Goal: Complete application form

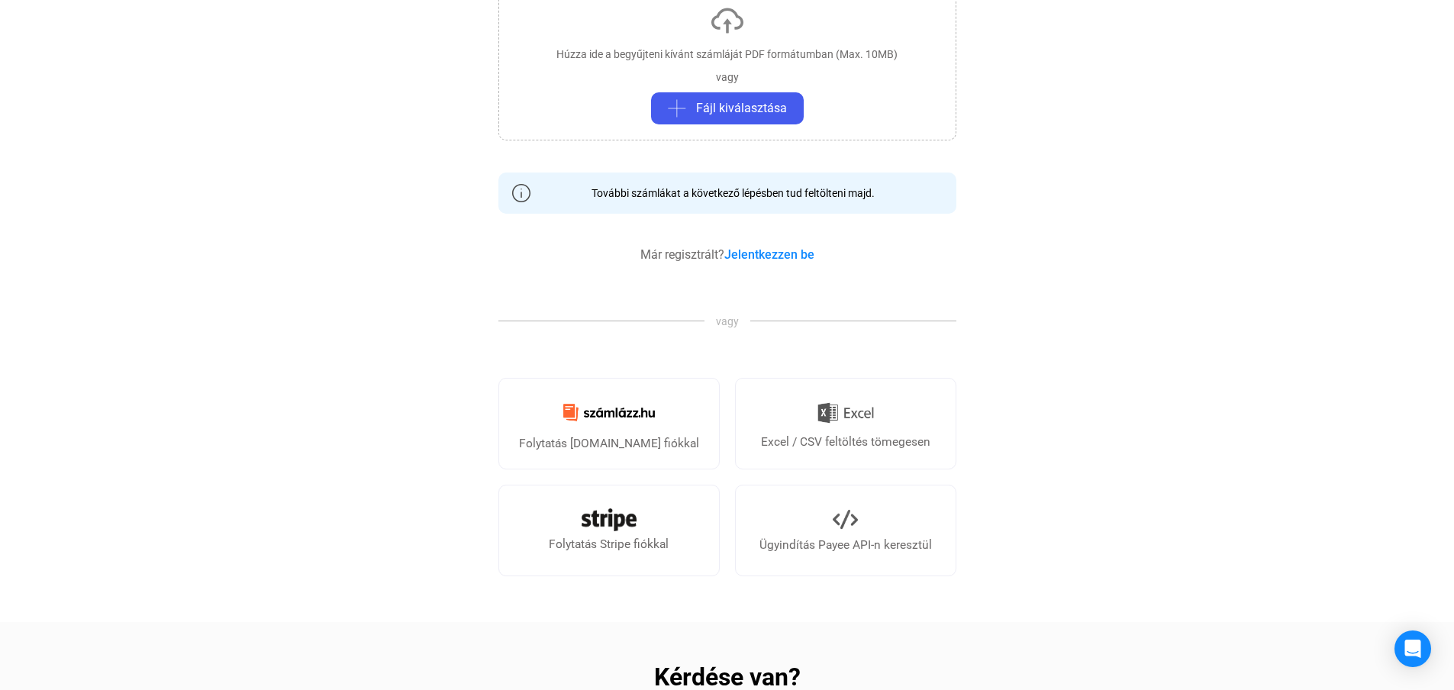
scroll to position [305, 0]
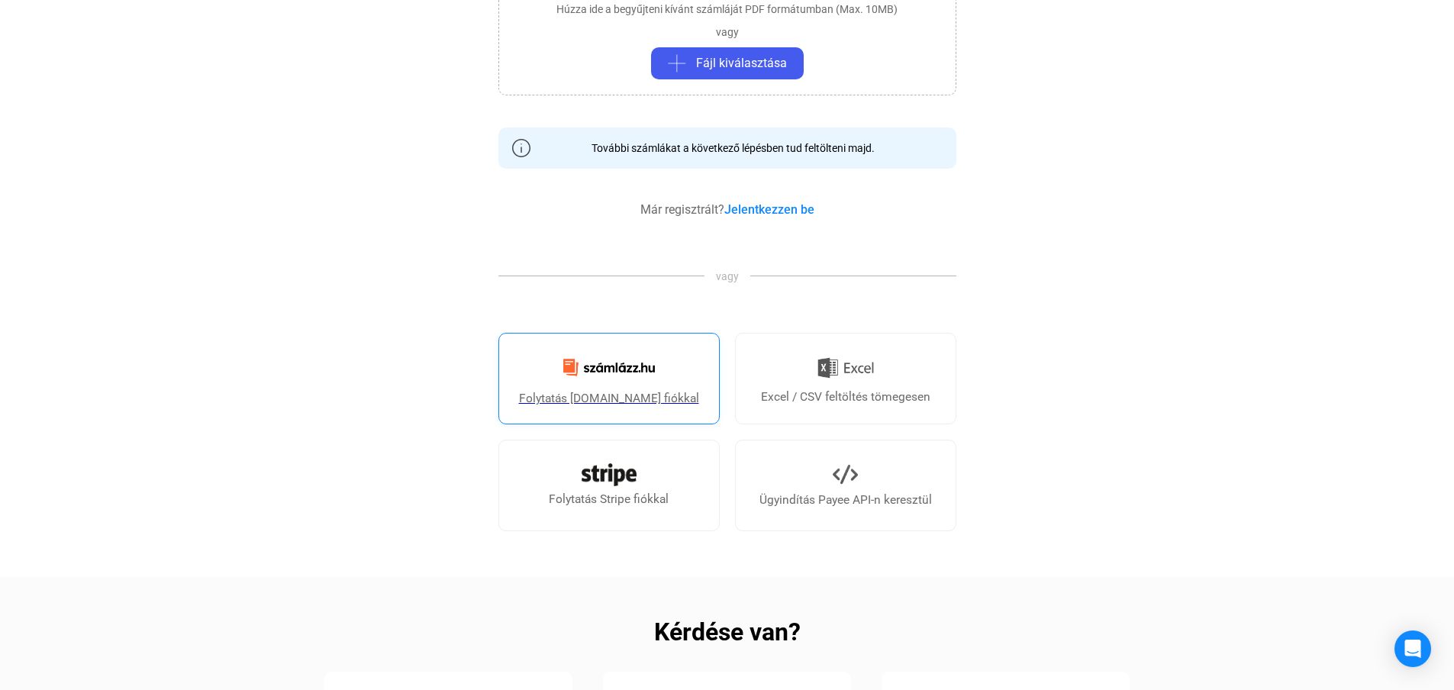
click at [620, 384] on img at bounding box center [609, 368] width 110 height 36
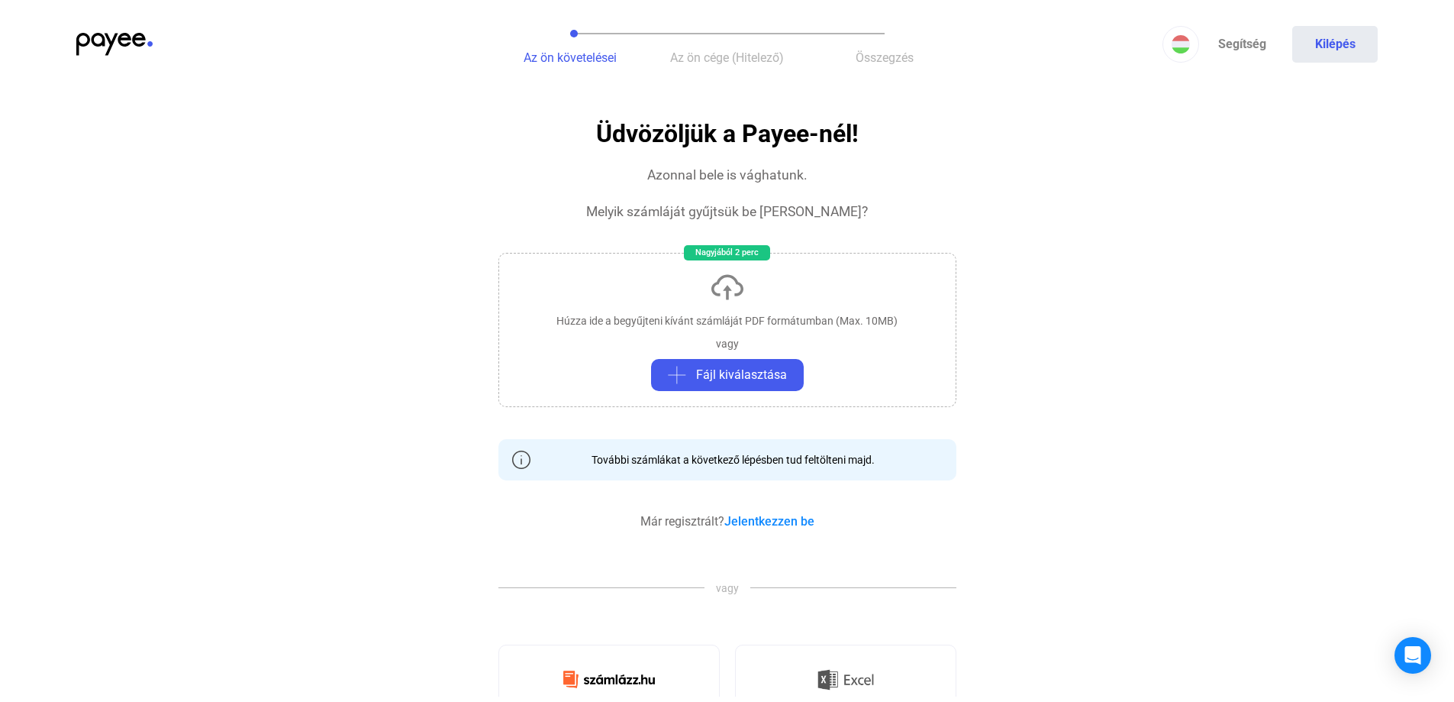
scroll to position [0, 0]
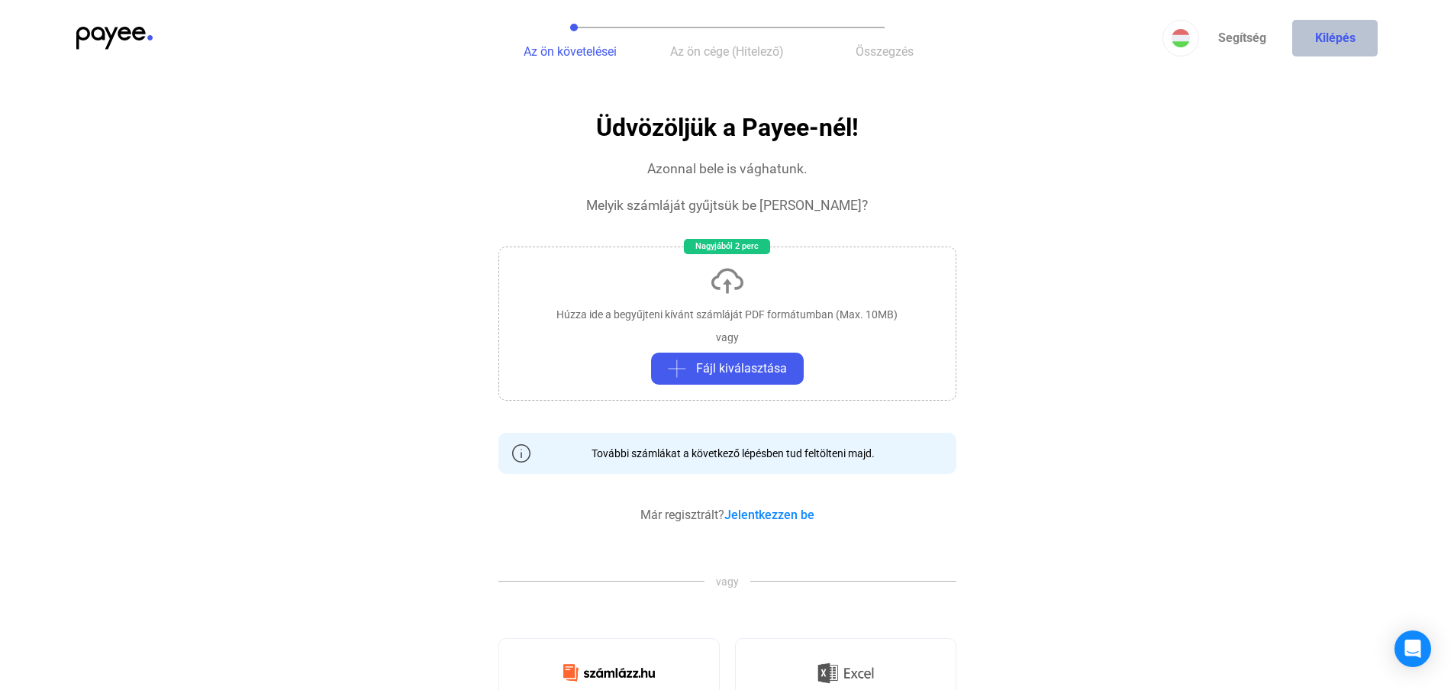
click at [1329, 41] on button "Kilépés" at bounding box center [1336, 38] width 86 height 37
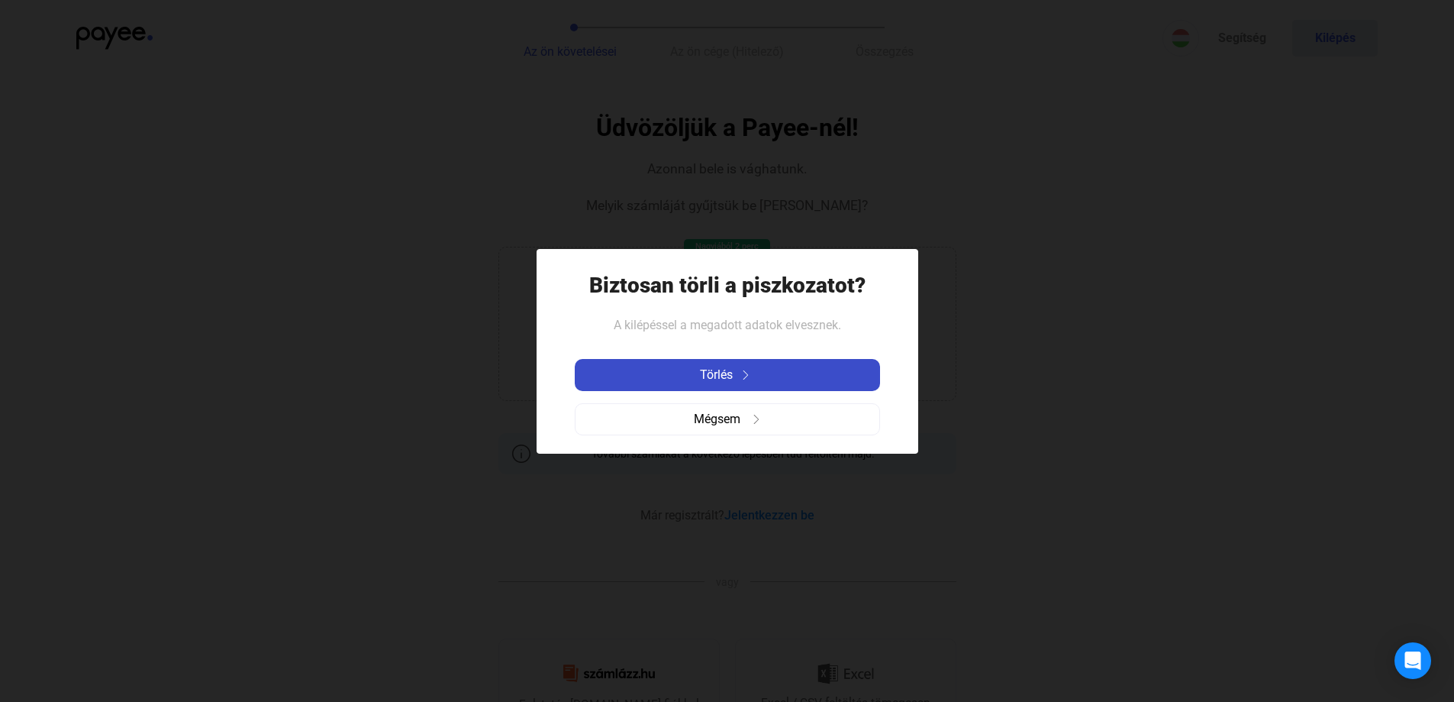
click at [738, 371] on img at bounding box center [746, 374] width 18 height 9
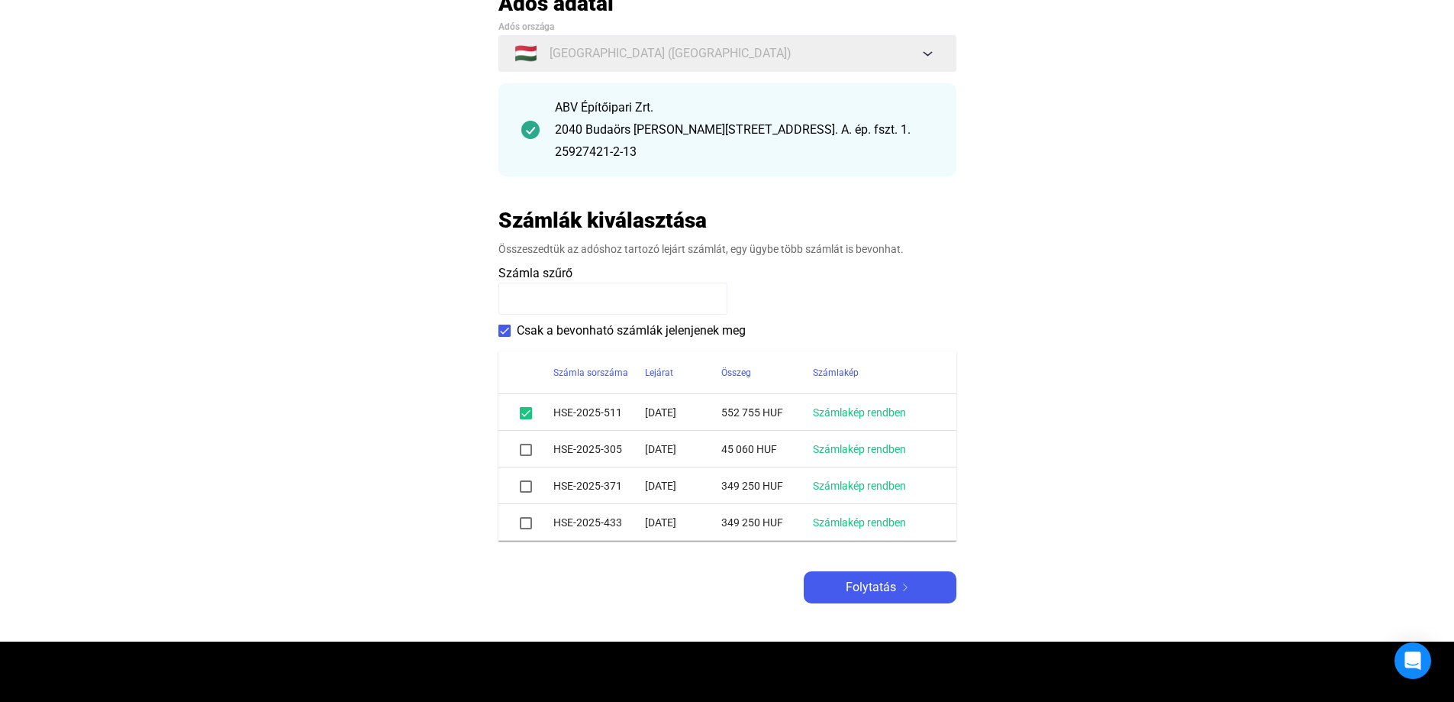
scroll to position [153, 0]
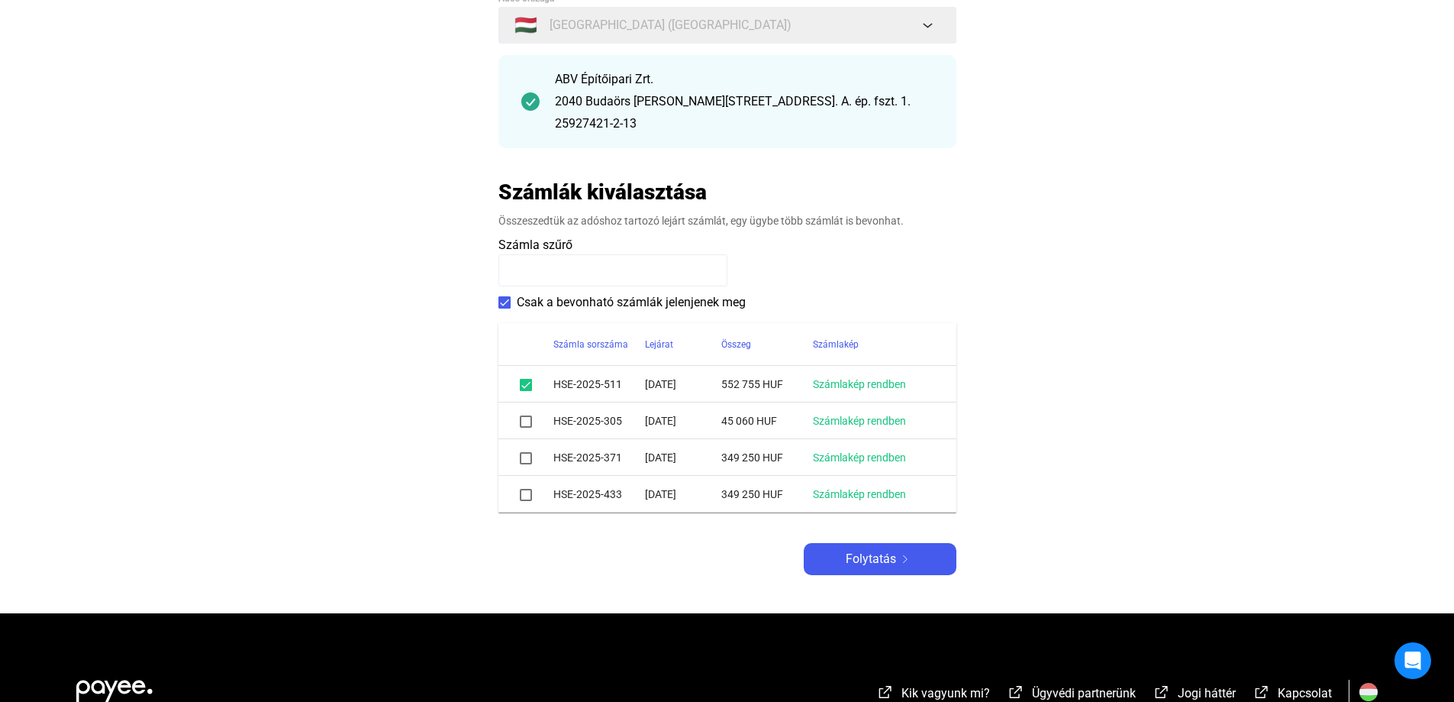
click at [531, 419] on div at bounding box center [526, 421] width 18 height 18
click at [525, 419] on span at bounding box center [526, 421] width 12 height 12
click at [524, 459] on span at bounding box center [526, 458] width 12 height 12
click at [524, 496] on span at bounding box center [526, 495] width 12 height 12
click at [418, 412] on main "Automatikusan mentve Adós adatai Adós országa 🇭🇺 [GEOGRAPHIC_DATA] ([GEOGRAPHIC…" at bounding box center [727, 287] width 1454 height 651
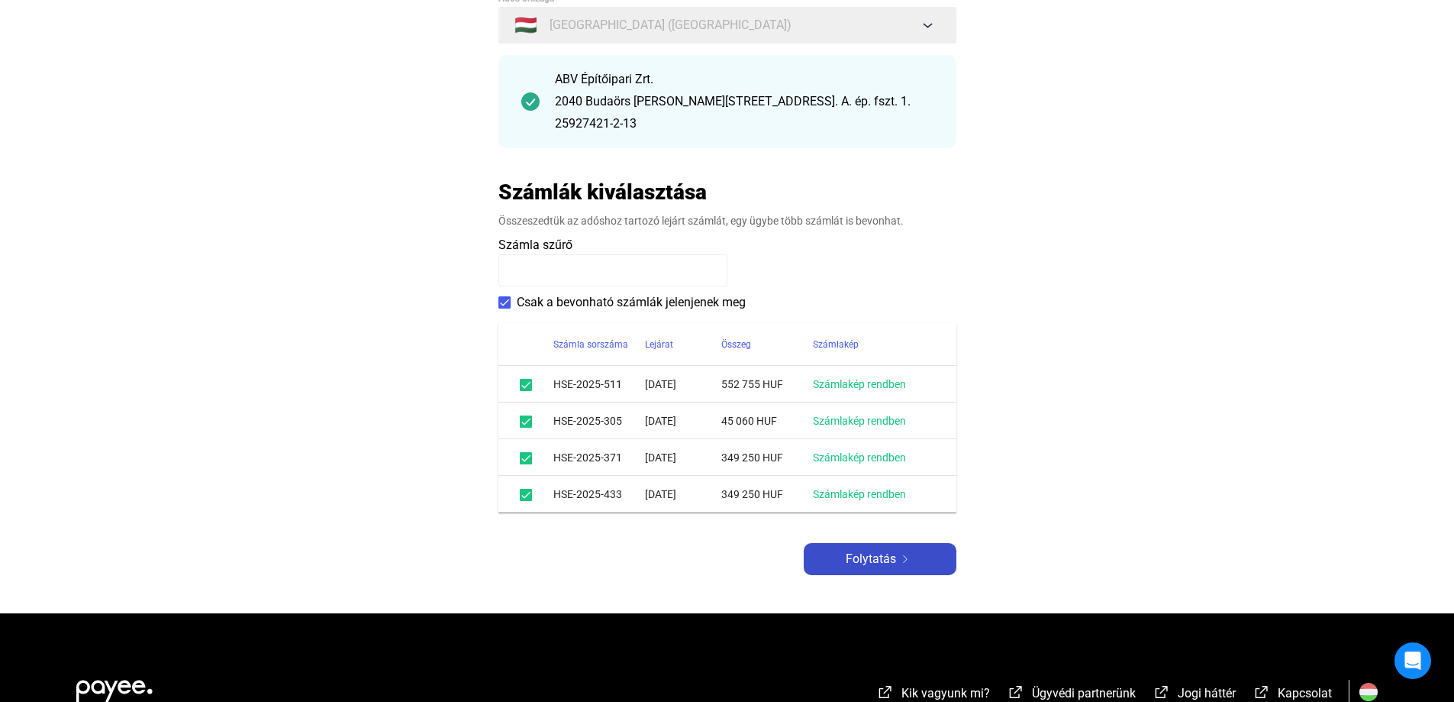
click at [879, 561] on span "Folytatás" at bounding box center [871, 559] width 50 height 18
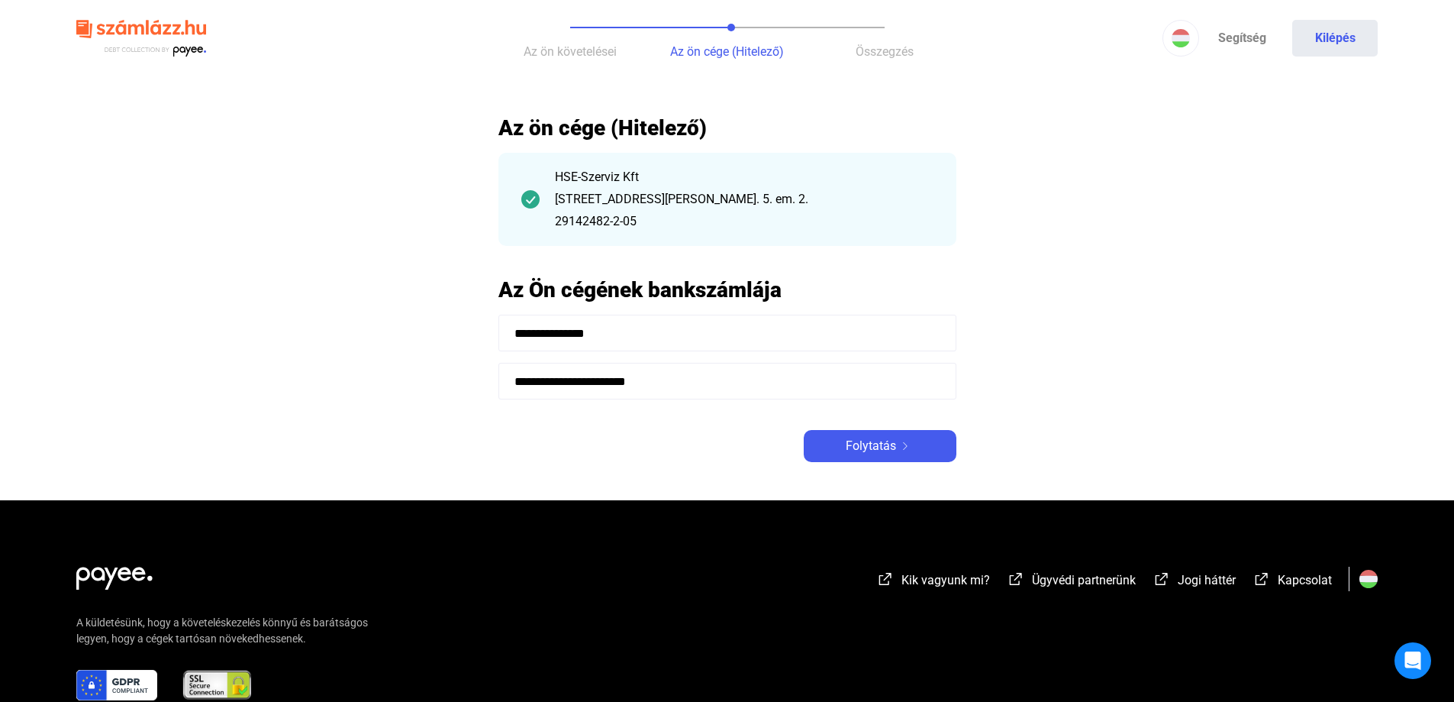
drag, startPoint x: 1347, startPoint y: 34, endPoint x: 1282, endPoint y: 144, distance: 127.7
click at [1282, 144] on app-case-form "**********" at bounding box center [727, 401] width 1454 height 802
click at [1341, 38] on button "Kilépés" at bounding box center [1336, 38] width 86 height 37
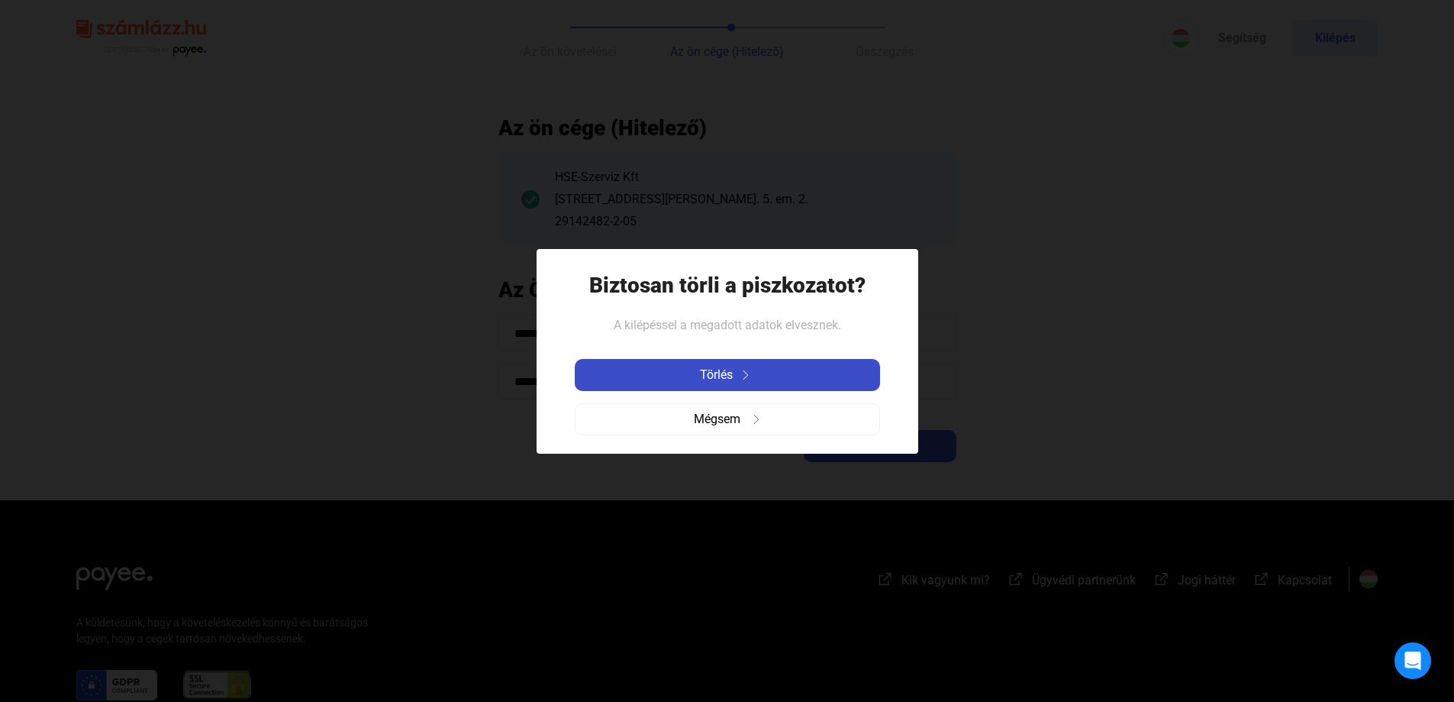
click at [802, 379] on div "Törlés" at bounding box center [727, 375] width 296 height 18
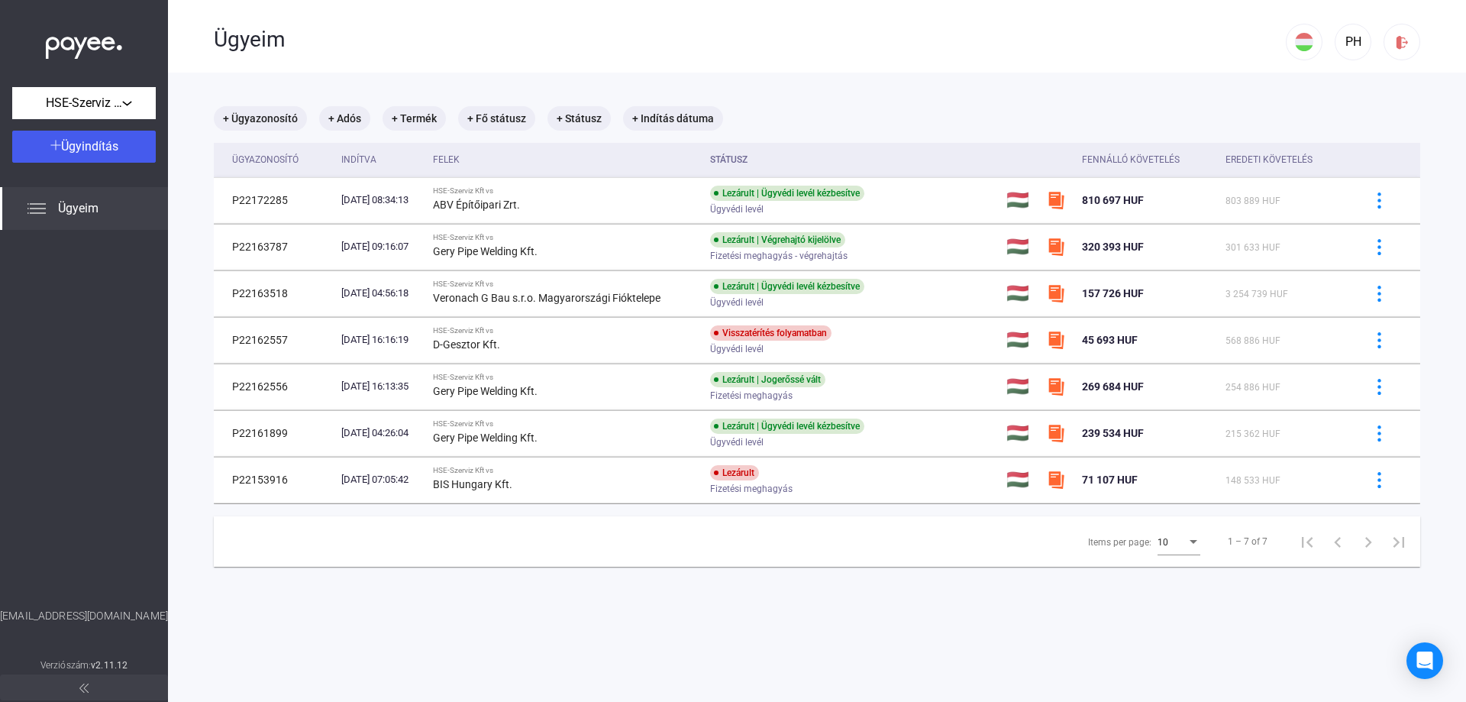
click at [902, 123] on div "+ Ügyazonosító + Adós + Termék + Fő státusz + Státusz + Indítás dátuma" at bounding box center [817, 118] width 1206 height 24
click at [1398, 40] on img at bounding box center [1402, 42] width 16 height 16
